Goal: Information Seeking & Learning: Learn about a topic

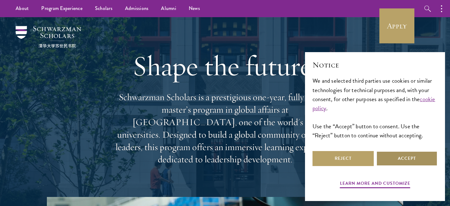
click at [400, 157] on button "Accept" at bounding box center [407, 158] width 61 height 15
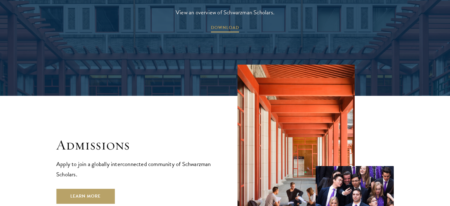
scroll to position [957, 0]
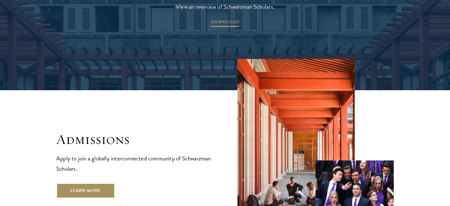
click at [100, 184] on link "Learn More" at bounding box center [85, 191] width 58 height 15
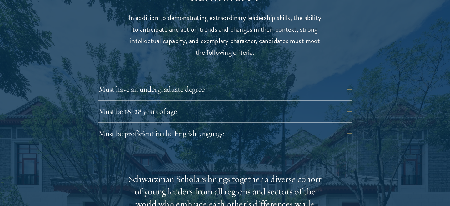
scroll to position [850, 0]
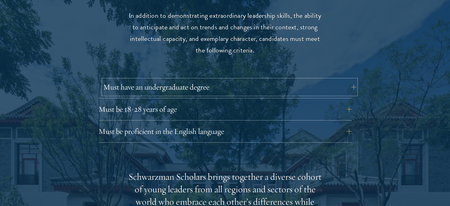
click at [222, 80] on button "Must have an undergraduate degree" at bounding box center [229, 87] width 253 height 15
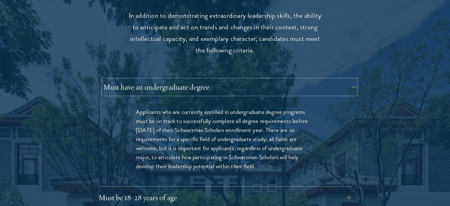
click at [222, 80] on button "Must have an undergraduate degree" at bounding box center [229, 87] width 253 height 15
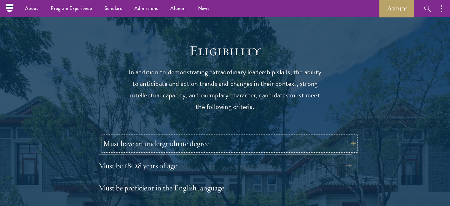
scroll to position [786, 0]
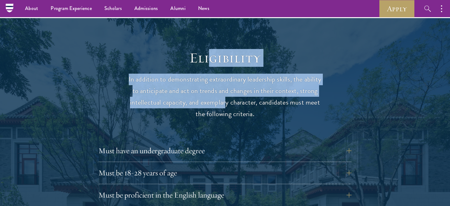
drag, startPoint x: 210, startPoint y: 47, endPoint x: 226, endPoint y: 94, distance: 50.2
click at [226, 94] on header "Eligibility In addition to demonstrating extraordinary leadership skills, the a…" at bounding box center [225, 84] width 194 height 71
click at [226, 94] on p "In addition to demonstrating extraordinary leadership skills, the ability to an…" at bounding box center [225, 97] width 194 height 46
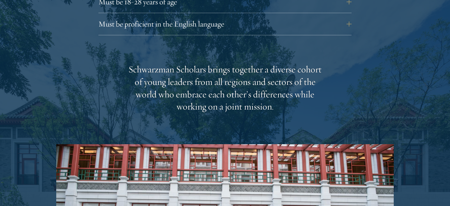
scroll to position [960, 0]
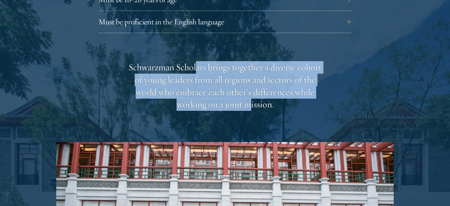
drag, startPoint x: 198, startPoint y: 56, endPoint x: 252, endPoint y: 93, distance: 65.7
click at [252, 93] on div "Schwarzman Scholars brings together a diverse cohort of young leaders from all …" at bounding box center [225, 86] width 194 height 50
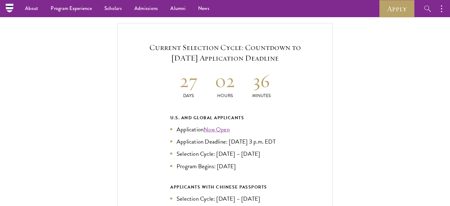
scroll to position [1329, 0]
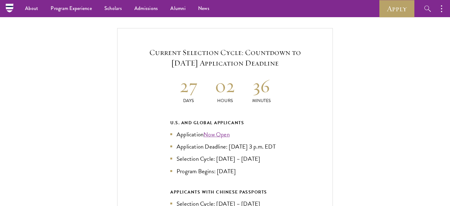
drag, startPoint x: 183, startPoint y: 41, endPoint x: 262, endPoint y: 48, distance: 79.4
click at [262, 48] on h5 "Current Selection Cycle: Countdown to September 10, 2025 Application Deadline" at bounding box center [225, 57] width 178 height 21
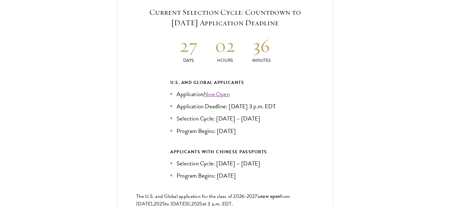
scroll to position [1374, 0]
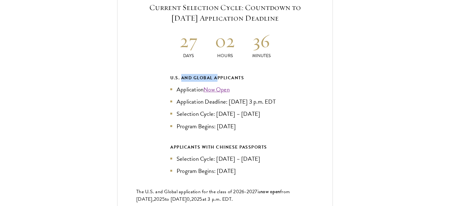
drag, startPoint x: 181, startPoint y: 67, endPoint x: 217, endPoint y: 67, distance: 36.3
click at [217, 74] on div "U.S. and Global Applicants" at bounding box center [224, 78] width 109 height 8
drag, startPoint x: 185, startPoint y: 142, endPoint x: 214, endPoint y: 142, distance: 28.5
click at [214, 144] on div "APPLICANTS WITH CHINESE PASSPORTS" at bounding box center [224, 148] width 109 height 8
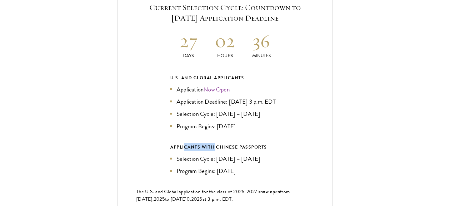
click at [214, 144] on div "APPLICANTS WITH CHINESE PASSPORTS" at bounding box center [224, 148] width 109 height 8
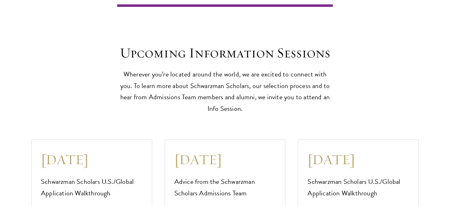
scroll to position [1622, 0]
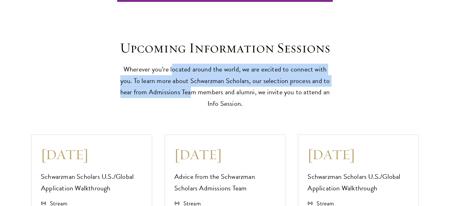
drag, startPoint x: 166, startPoint y: 66, endPoint x: 181, endPoint y: 87, distance: 25.7
click at [181, 87] on p "Wherever you’re located around the world, we are excited to connect with you. T…" at bounding box center [225, 87] width 216 height 46
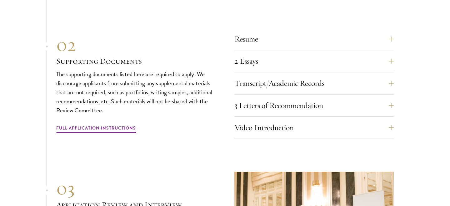
scroll to position [2157, 0]
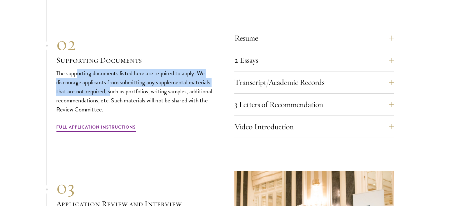
drag, startPoint x: 76, startPoint y: 69, endPoint x: 111, endPoint y: 91, distance: 41.6
click at [111, 91] on p "The supporting documents listed here are required to apply. We discourage appli…" at bounding box center [136, 91] width 160 height 45
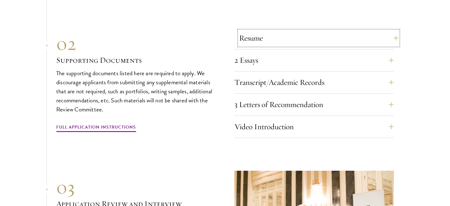
click at [274, 40] on button "Resume" at bounding box center [319, 38] width 160 height 15
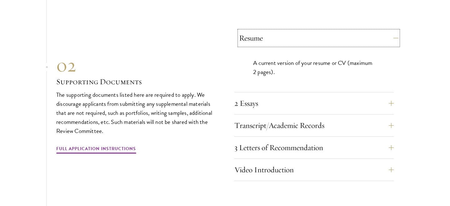
click at [288, 33] on button "Resume" at bounding box center [319, 38] width 160 height 15
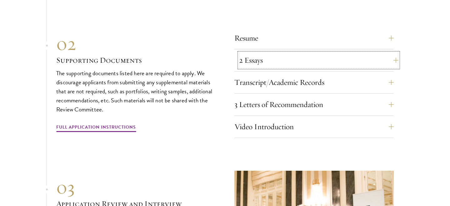
click at [292, 56] on button "2 Essays" at bounding box center [319, 60] width 160 height 15
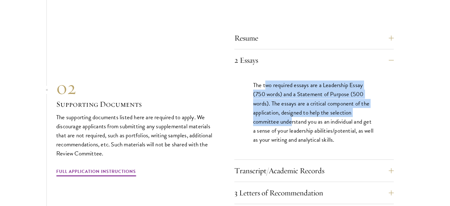
drag, startPoint x: 267, startPoint y: 84, endPoint x: 291, endPoint y: 118, distance: 41.6
click at [291, 118] on p "The two required essays are a Leadership Essay (750 words) and a Statement of P…" at bounding box center [314, 113] width 122 height 64
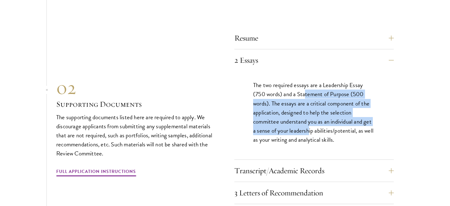
drag, startPoint x: 306, startPoint y: 89, endPoint x: 308, endPoint y: 127, distance: 38.5
click at [308, 127] on p "The two required essays are a Leadership Essay (750 words) and a Statement of P…" at bounding box center [314, 113] width 122 height 64
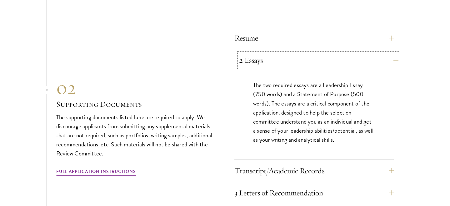
click at [333, 59] on button "2 Essays" at bounding box center [319, 60] width 160 height 15
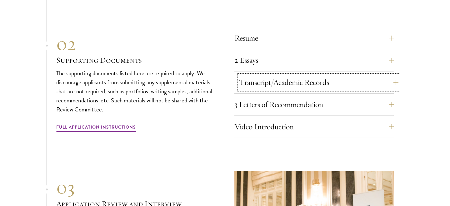
click at [327, 84] on button "Transcript/Academic Records" at bounding box center [319, 82] width 160 height 15
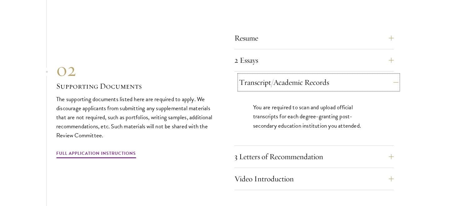
click at [327, 84] on button "Transcript/Academic Records" at bounding box center [319, 82] width 160 height 15
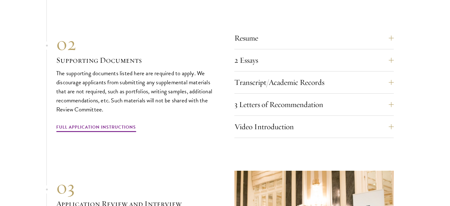
click at [321, 88] on div "Transcript/Academic Records You are required to scan and upload official transc…" at bounding box center [315, 84] width 160 height 19
click at [321, 83] on button "Transcript/Academic Records" at bounding box center [319, 82] width 160 height 15
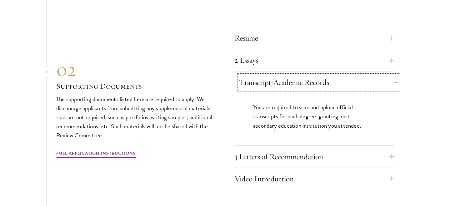
click at [321, 83] on button "Transcript/Academic Records" at bounding box center [319, 82] width 160 height 15
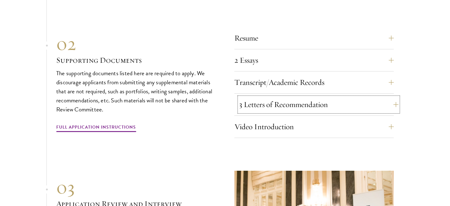
click at [324, 100] on button "3 Letters of Recommendation" at bounding box center [319, 104] width 160 height 15
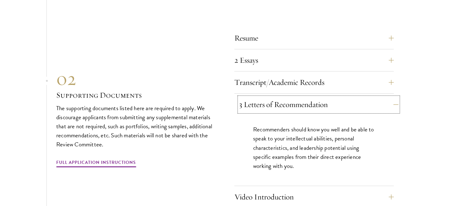
click at [324, 100] on button "3 Letters of Recommendation" at bounding box center [319, 104] width 160 height 15
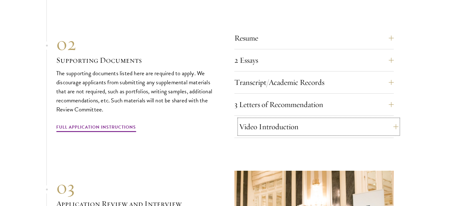
click at [325, 120] on button "Video Introduction" at bounding box center [319, 126] width 160 height 15
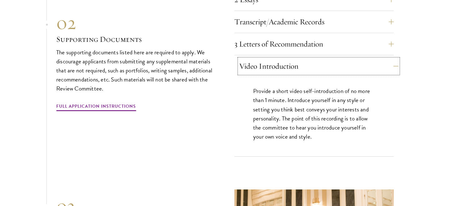
scroll to position [2218, 0]
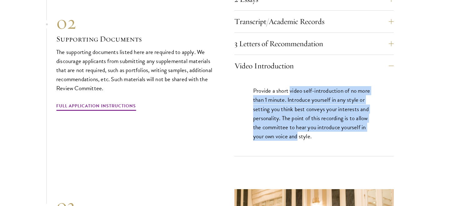
drag, startPoint x: 290, startPoint y: 89, endPoint x: 298, endPoint y: 130, distance: 42.1
click at [298, 130] on p "Provide a short video self-introduction of no more than 1 minute. Introduce you…" at bounding box center [314, 113] width 122 height 54
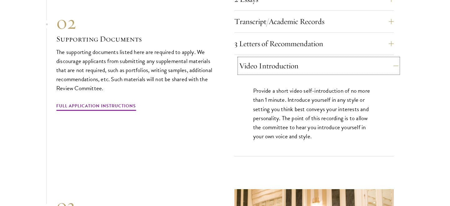
click at [334, 60] on button "Video Introduction" at bounding box center [319, 65] width 160 height 15
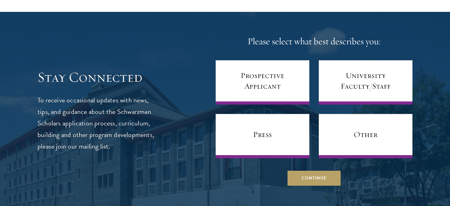
scroll to position [2645, 0]
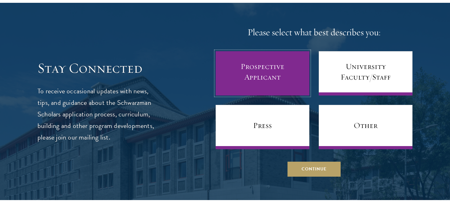
click at [251, 68] on link "Prospective Applicant" at bounding box center [263, 73] width 94 height 44
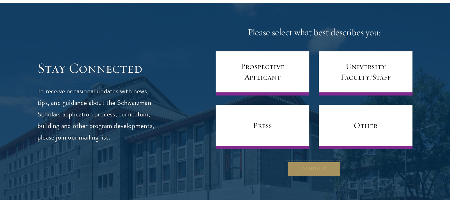
click at [318, 168] on button "Continue" at bounding box center [314, 169] width 53 height 15
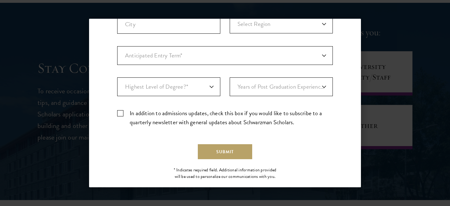
scroll to position [219, 0]
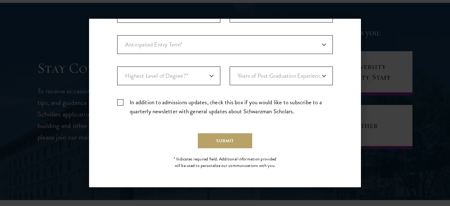
click at [379, 45] on div "Back Stay Connected Please select what best describes you: Prospective Applican…" at bounding box center [225, 103] width 450 height 169
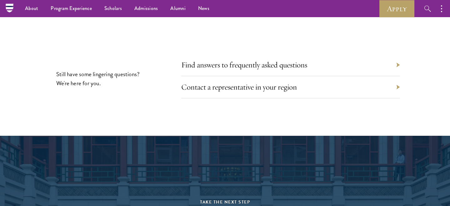
scroll to position [3015, 0]
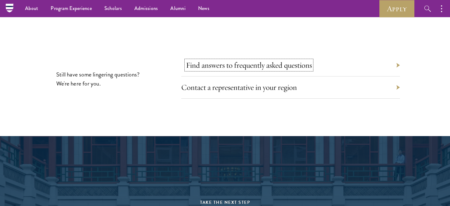
click at [245, 63] on link "Find answers to frequently asked questions" at bounding box center [249, 65] width 126 height 10
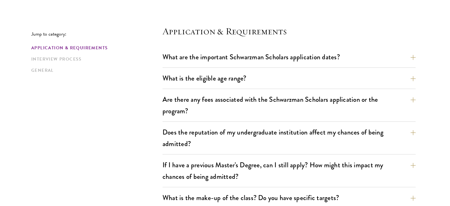
scroll to position [166, 0]
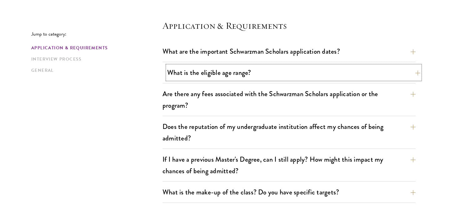
click at [301, 73] on button "What is the eligible age range?" at bounding box center [293, 73] width 253 height 14
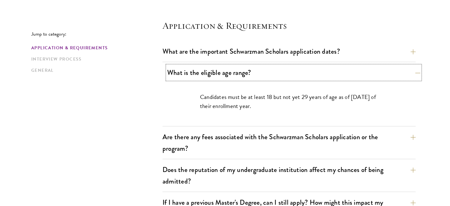
click at [301, 73] on button "What is the eligible age range?" at bounding box center [293, 73] width 253 height 14
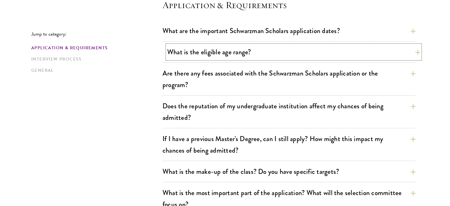
scroll to position [189, 0]
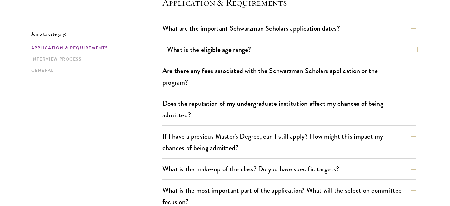
click at [301, 73] on button "Are there any fees associated with the Schwarzman Scholars application or the p…" at bounding box center [289, 77] width 253 height 26
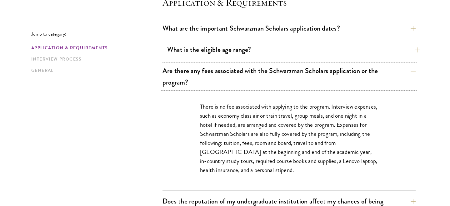
click at [301, 73] on button "Are there any fees associated with the Schwarzman Scholars application or the p…" at bounding box center [289, 77] width 253 height 26
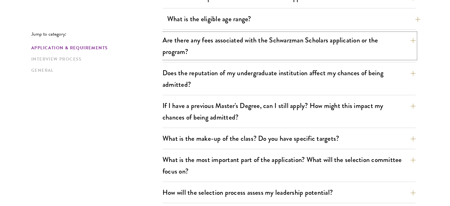
scroll to position [220, 0]
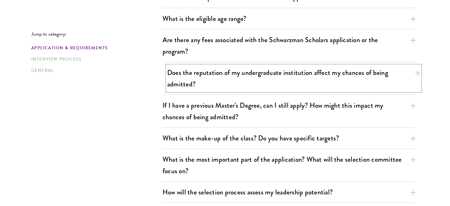
click at [301, 86] on button "Does the reputation of my undergraduate institution affect my chances of being …" at bounding box center [293, 79] width 253 height 26
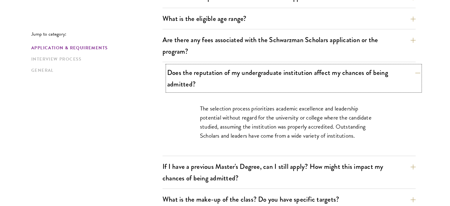
click at [301, 86] on button "Does the reputation of my undergraduate institution affect my chances of being …" at bounding box center [293, 79] width 253 height 26
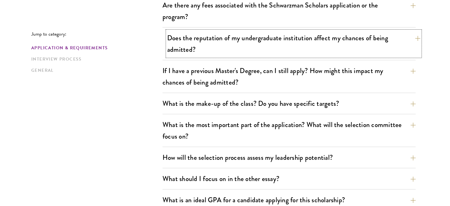
scroll to position [255, 0]
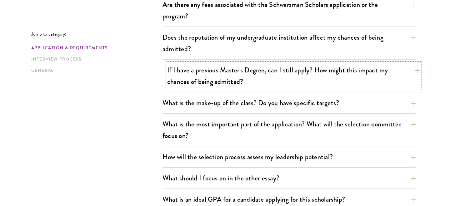
click at [309, 82] on button "If I have a previous Master's Degree, can I still apply? How might this impact …" at bounding box center [293, 76] width 253 height 26
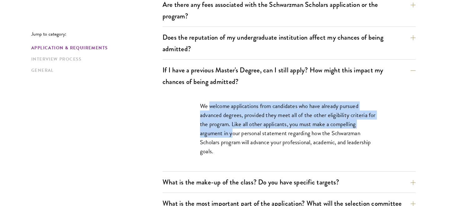
drag, startPoint x: 209, startPoint y: 107, endPoint x: 233, endPoint y: 132, distance: 34.3
click at [233, 132] on p "We welcome applications from candidates who have already pursued advanced degre…" at bounding box center [289, 129] width 178 height 54
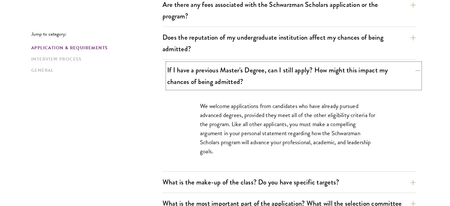
click at [283, 77] on button "If I have a previous Master's Degree, can I still apply? How might this impact …" at bounding box center [293, 76] width 253 height 26
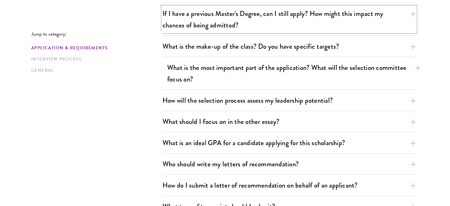
scroll to position [312, 0]
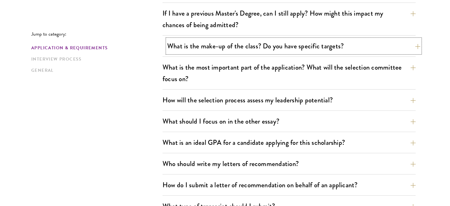
click at [317, 46] on button "What is the make-up of the class? Do you have specific targets?" at bounding box center [293, 46] width 253 height 14
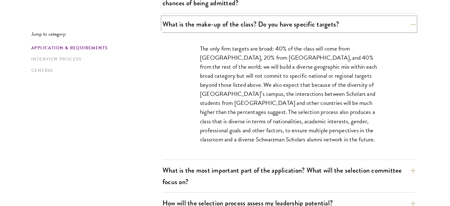
scroll to position [337, 0]
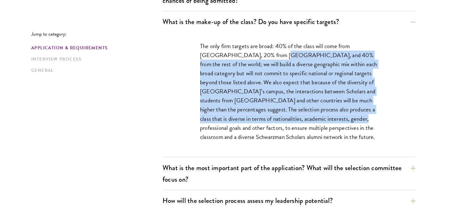
drag, startPoint x: 265, startPoint y: 55, endPoint x: 316, endPoint y: 121, distance: 83.4
click at [316, 120] on p "The only firm targets are broad: 40% of the class will come from the United Sta…" at bounding box center [289, 92] width 178 height 100
click at [316, 121] on p "The only firm targets are broad: 40% of the class will come from the United Sta…" at bounding box center [289, 92] width 178 height 100
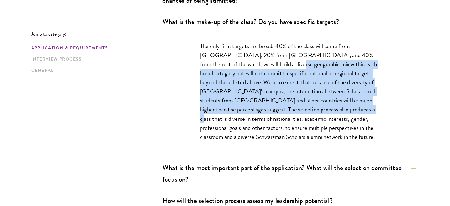
drag, startPoint x: 266, startPoint y: 65, endPoint x: 314, endPoint y: 113, distance: 67.9
click at [314, 113] on p "The only firm targets are broad: 40% of the class will come from the United Sta…" at bounding box center [289, 92] width 178 height 100
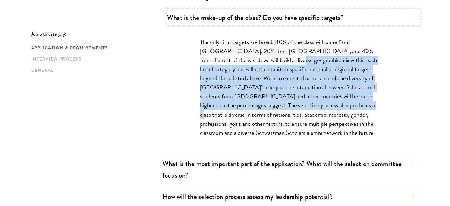
click at [322, 12] on button "What is the make-up of the class? Do you have specific targets?" at bounding box center [293, 18] width 253 height 14
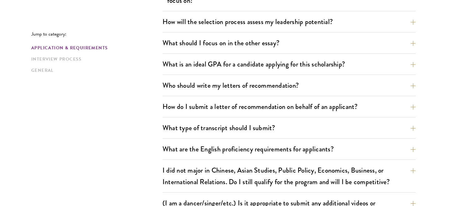
scroll to position [393, 0]
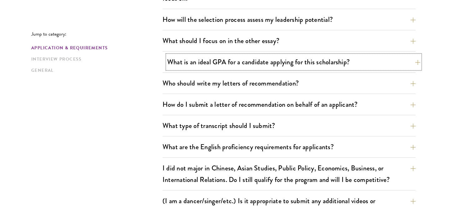
click at [322, 64] on button "What is an ideal GPA for a candidate applying for this scholarship?" at bounding box center [293, 62] width 253 height 14
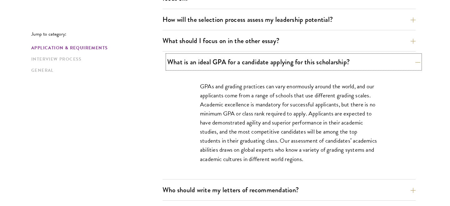
click at [322, 64] on button "What is an ideal GPA for a candidate applying for this scholarship?" at bounding box center [293, 62] width 253 height 14
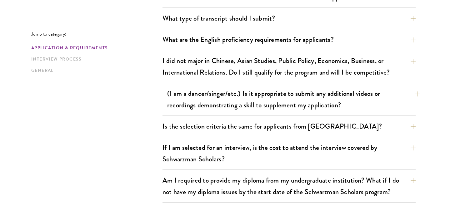
scroll to position [500, 0]
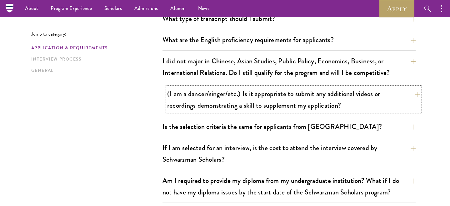
click at [342, 101] on button "(I am a dancer/singer/etc.) Is it appropriate to submit any additional videos o…" at bounding box center [293, 100] width 253 height 26
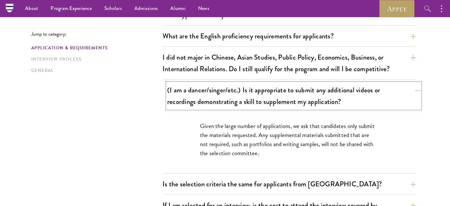
scroll to position [506, 0]
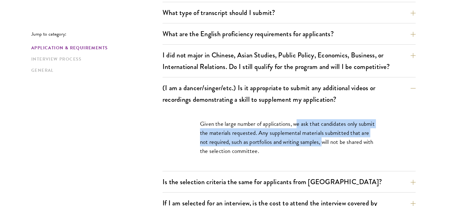
drag, startPoint x: 297, startPoint y: 124, endPoint x: 323, endPoint y: 139, distance: 30.3
click at [323, 139] on p "Given the large number of applications, we ask that candidates only submit the …" at bounding box center [289, 137] width 178 height 36
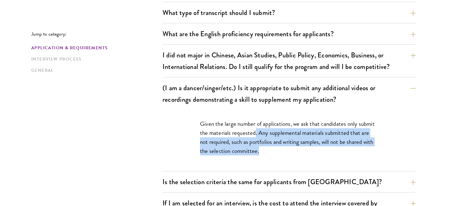
drag, startPoint x: 256, startPoint y: 135, endPoint x: 263, endPoint y: 152, distance: 18.1
click at [263, 152] on p "Given the large number of applications, we ask that candidates only submit the …" at bounding box center [289, 137] width 178 height 36
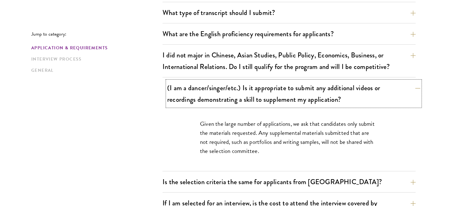
click at [298, 97] on button "(I am a dancer/singer/etc.) Is it appropriate to submit any additional videos o…" at bounding box center [293, 94] width 253 height 26
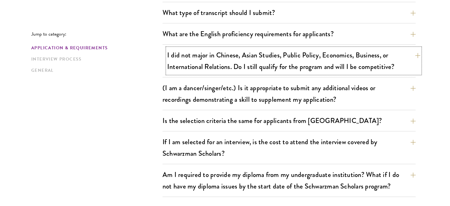
click at [321, 69] on button "I did not major in Chinese, Asian Studies, Public Policy, Economics, Business, …" at bounding box center [293, 61] width 253 height 26
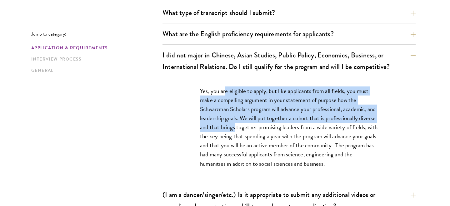
drag, startPoint x: 226, startPoint y: 93, endPoint x: 254, endPoint y: 129, distance: 45.9
click at [254, 129] on p "Yes, you are eligible to apply, but like applicants from all fields, you must m…" at bounding box center [289, 128] width 178 height 82
drag, startPoint x: 273, startPoint y: 90, endPoint x: 279, endPoint y: 128, distance: 38.6
click at [279, 128] on p "Yes, you are eligible to apply, but like applicants from all fields, you must m…" at bounding box center [289, 128] width 178 height 82
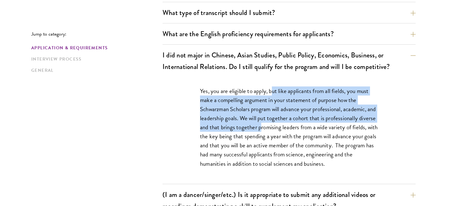
click at [279, 128] on p "Yes, you are eligible to apply, but like applicants from all fields, you must m…" at bounding box center [289, 128] width 178 height 82
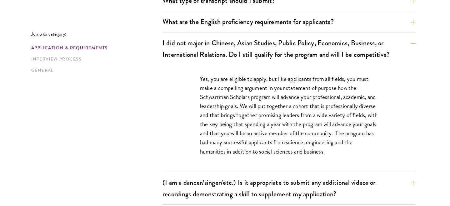
scroll to position [520, 0]
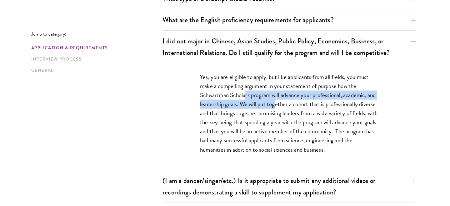
drag, startPoint x: 246, startPoint y: 95, endPoint x: 285, endPoint y: 107, distance: 40.0
click at [285, 107] on p "Yes, you are eligible to apply, but like applicants from all fields, you must m…" at bounding box center [289, 114] width 178 height 82
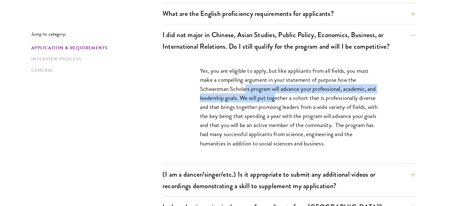
scroll to position [529, 0]
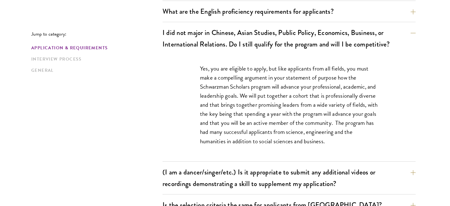
click at [291, 126] on p "Yes, you are eligible to apply, but like applicants from all fields, you must m…" at bounding box center [289, 105] width 178 height 82
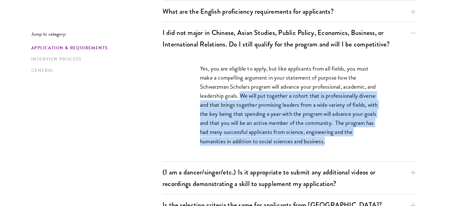
drag, startPoint x: 252, startPoint y: 97, endPoint x: 304, endPoint y: 148, distance: 72.6
click at [304, 148] on div "Yes, you are eligible to apply, but like applicants from all fields, you must m…" at bounding box center [289, 108] width 216 height 107
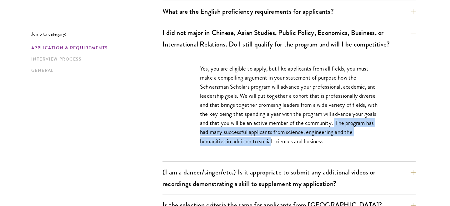
drag, startPoint x: 230, startPoint y: 136, endPoint x: 319, endPoint y: 145, distance: 89.3
click at [319, 145] on p "Yes, you are eligible to apply, but like applicants from all fields, you must m…" at bounding box center [289, 105] width 178 height 82
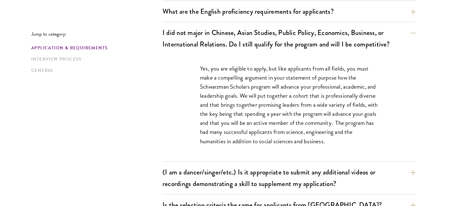
click at [316, 124] on p "Yes, you are eligible to apply, but like applicants from all fields, you must m…" at bounding box center [289, 105] width 178 height 82
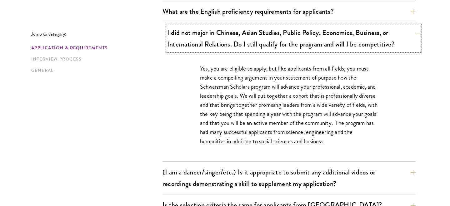
click at [323, 43] on button "I did not major in Chinese, Asian Studies, Public Policy, Economics, Business, …" at bounding box center [293, 39] width 253 height 26
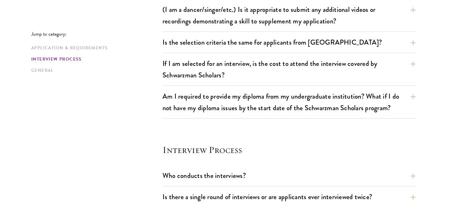
scroll to position [586, 0]
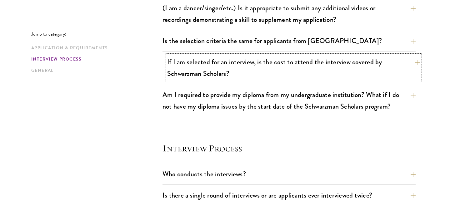
click at [288, 62] on button "If I am selected for an interview, is the cost to attend the interview covered …" at bounding box center [293, 68] width 253 height 26
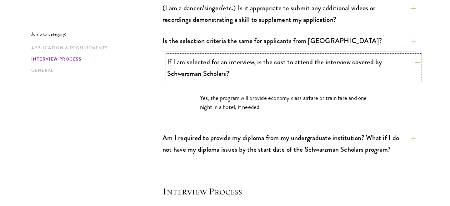
click at [288, 62] on button "If I am selected for an interview, is the cost to attend the interview covered …" at bounding box center [293, 68] width 253 height 26
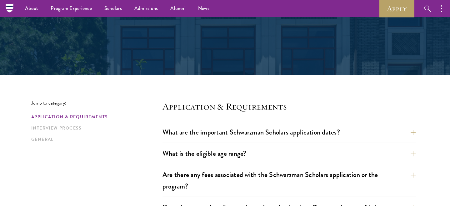
scroll to position [0, 0]
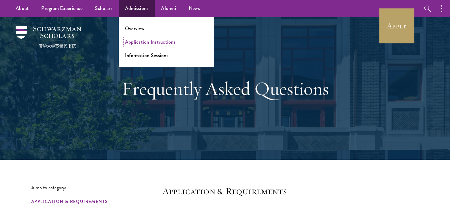
click at [160, 41] on link "Application Instructions" at bounding box center [150, 41] width 51 height 7
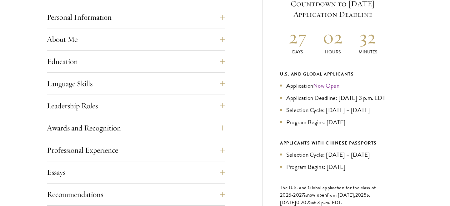
scroll to position [287, 0]
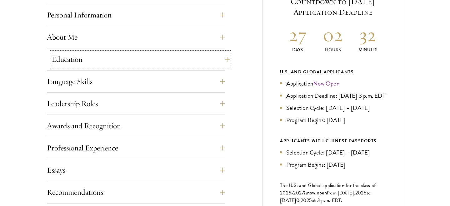
click at [216, 58] on button "Education" at bounding box center [141, 59] width 178 height 15
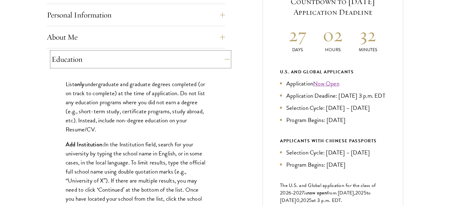
click at [216, 58] on button "Education" at bounding box center [141, 59] width 178 height 15
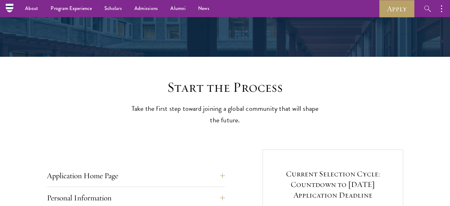
scroll to position [67, 0]
